Goal: Information Seeking & Learning: Learn about a topic

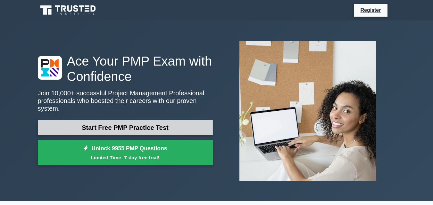
click at [201, 127] on link "Start Free PMP Practice Test" at bounding box center [125, 127] width 175 height 15
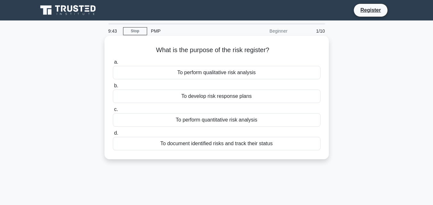
click at [230, 73] on div "To perform qualitative risk analysis" at bounding box center [216, 72] width 207 height 13
click at [113, 64] on input "a. To perform qualitative risk analysis" at bounding box center [113, 62] width 0 height 4
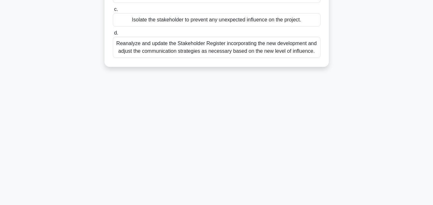
scroll to position [141, 0]
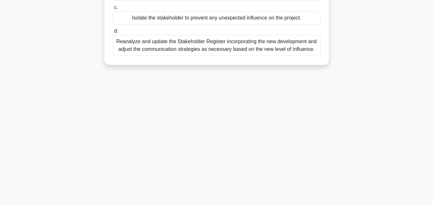
drag, startPoint x: 112, startPoint y: 52, endPoint x: 111, endPoint y: 45, distance: 7.2
click at [111, 45] on div "d. Reanalyze and update the Stakeholder Register incorporating the new developm…" at bounding box center [216, 41] width 215 height 29
